Goal: Task Accomplishment & Management: Use online tool/utility

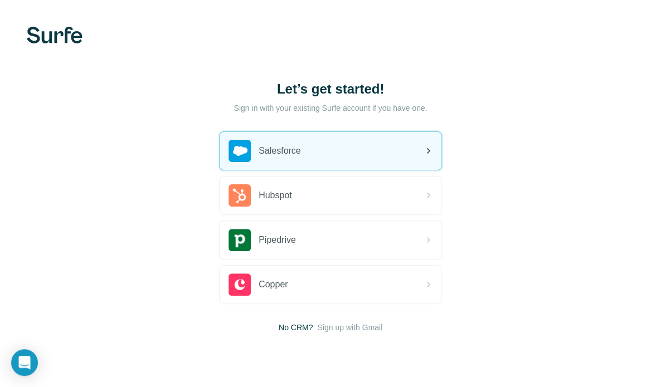
click at [365, 152] on div "Salesforce" at bounding box center [331, 151] width 222 height 38
click at [319, 152] on div "Salesforce" at bounding box center [331, 151] width 222 height 38
